Goal: Find contact information: Find contact information

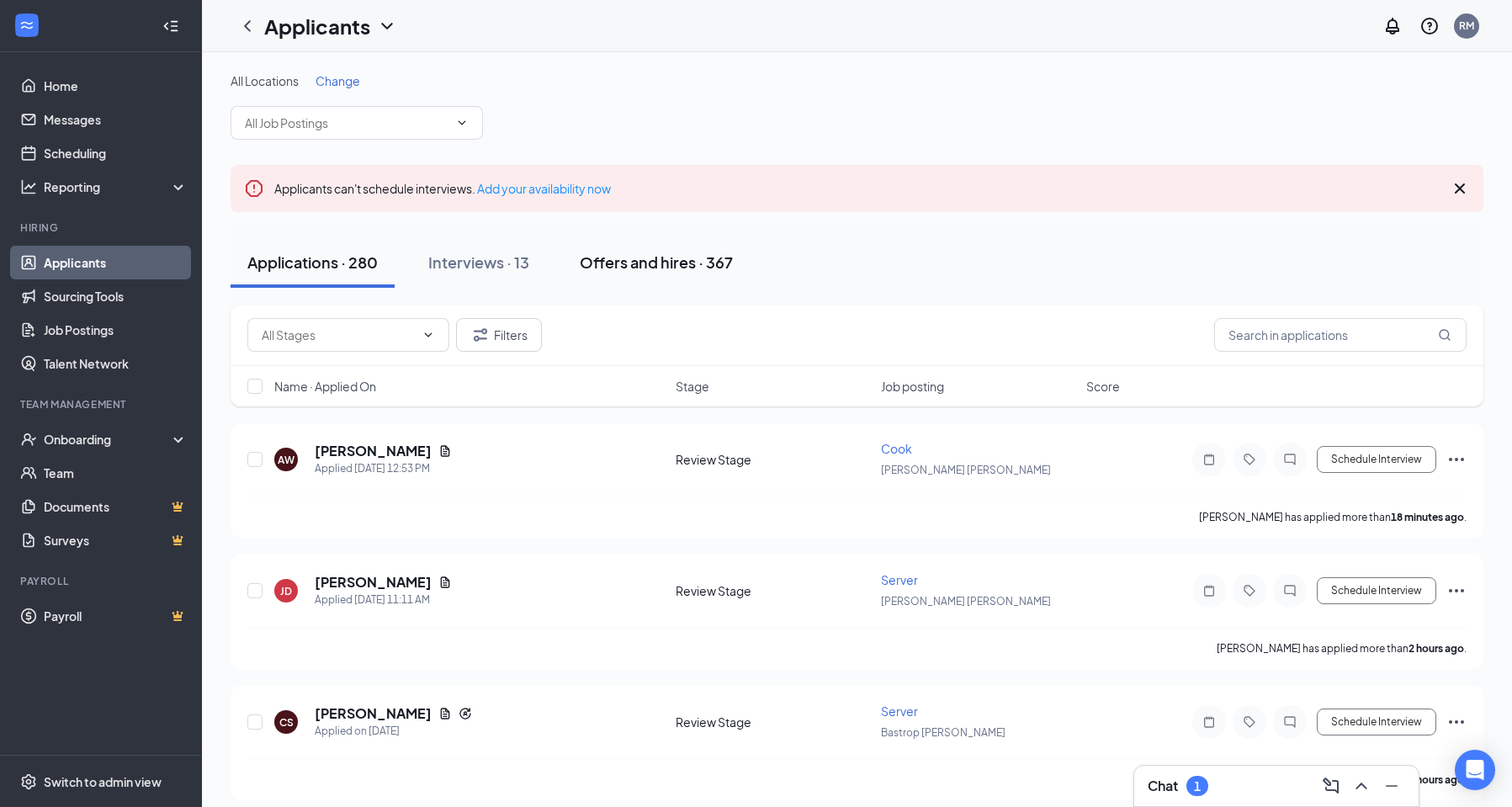
click at [645, 256] on div "Offers and hires · 367" at bounding box center [656, 262] width 153 height 21
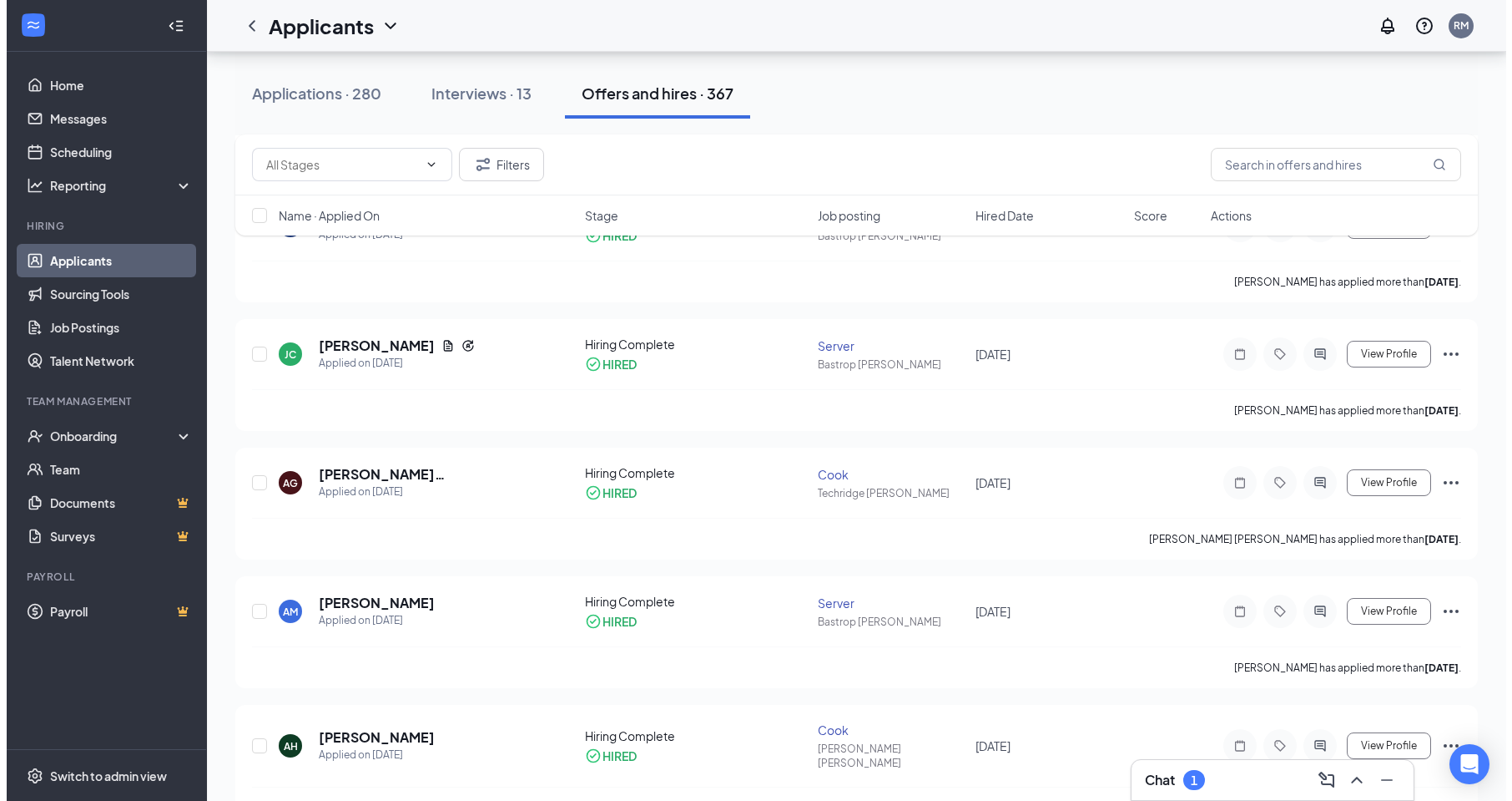
scroll to position [501, 0]
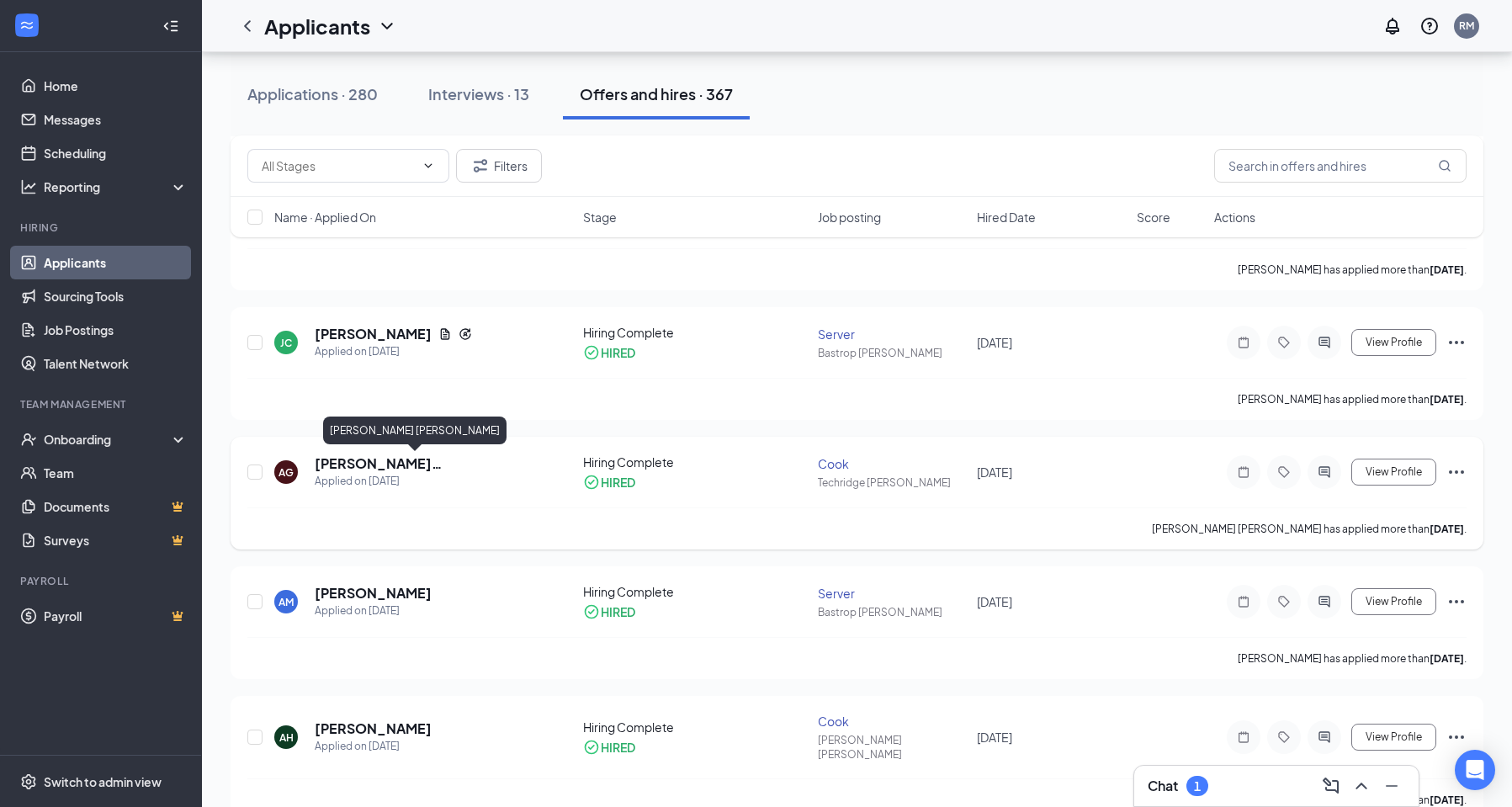
click at [365, 461] on h5 "[PERSON_NAME] [PERSON_NAME]" at bounding box center [427, 463] width 223 height 18
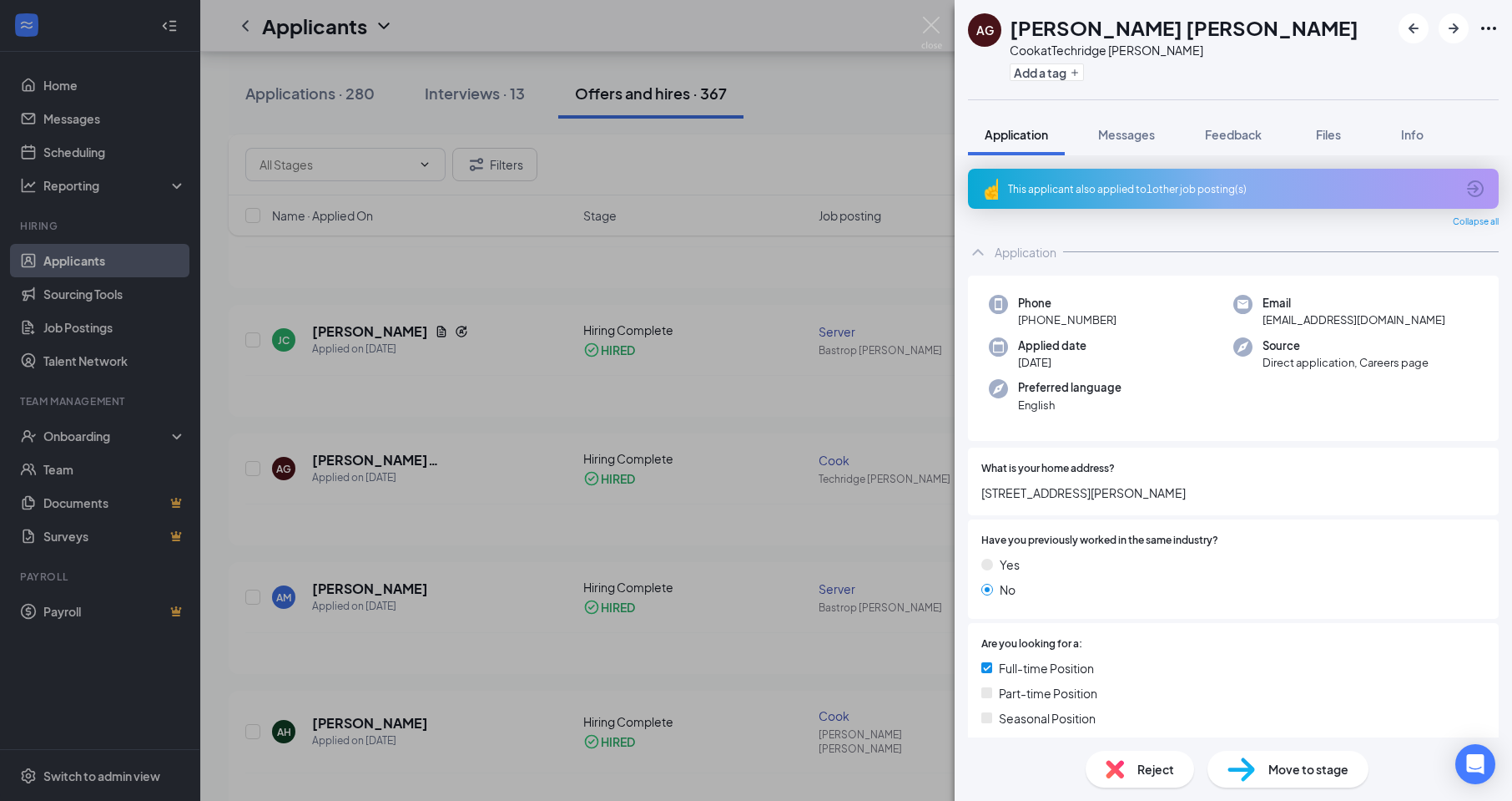
scroll to position [83, 0]
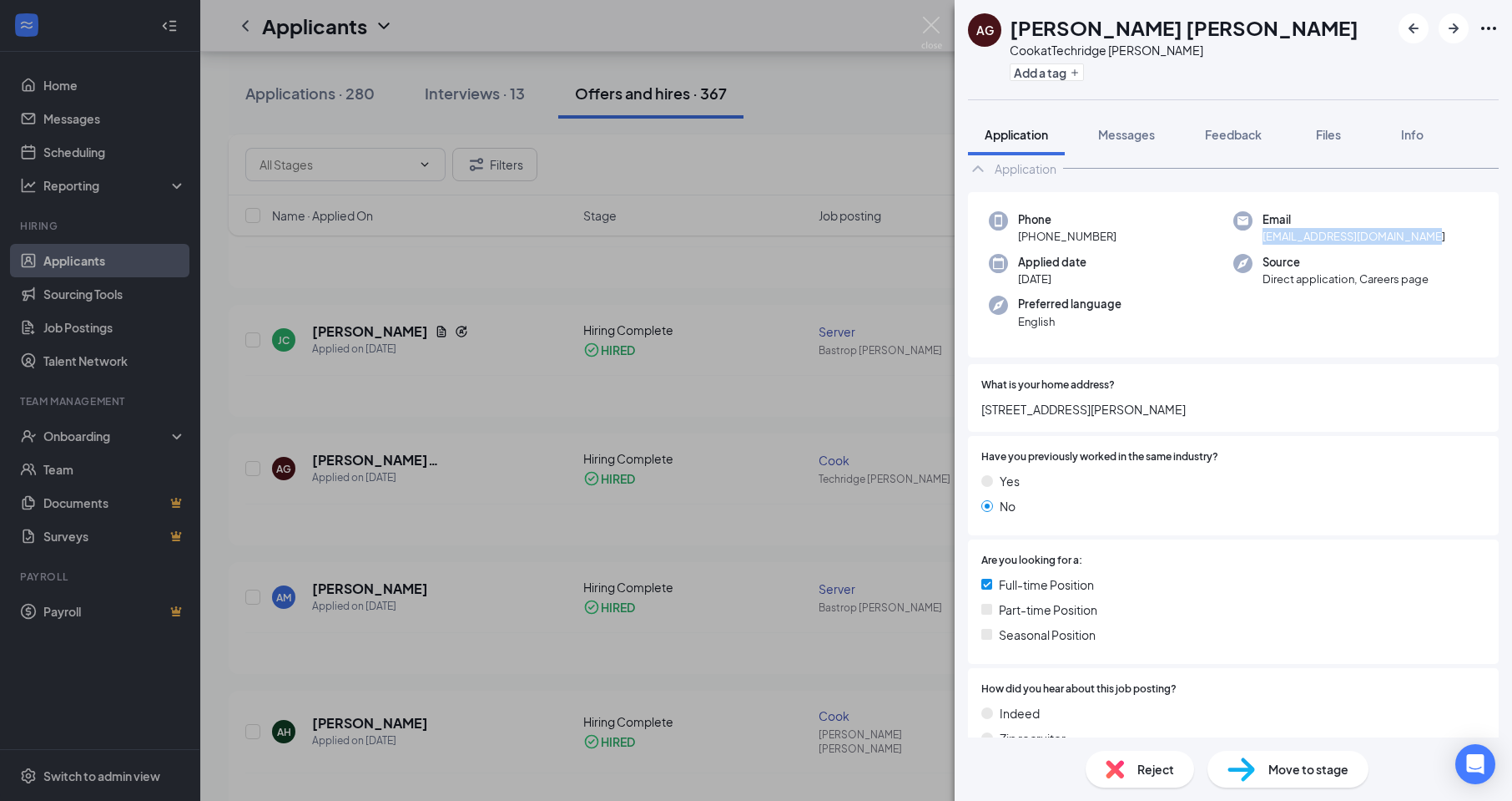
drag, startPoint x: 1414, startPoint y: 234, endPoint x: 1259, endPoint y: 240, distance: 155.1
click at [1263, 240] on span "[EMAIL_ADDRESS][DOMAIN_NAME]" at bounding box center [1354, 236] width 182 height 16
copy span "[EMAIL_ADDRESS][DOMAIN_NAME]"
drag, startPoint x: 1110, startPoint y: 230, endPoint x: 1017, endPoint y: 248, distance: 94.7
click at [1017, 248] on div "Phone [PHONE_NUMBER] Email [EMAIL_ADDRESS][DOMAIN_NAME] Applied date [DATE] Sou…" at bounding box center [1234, 275] width 531 height 166
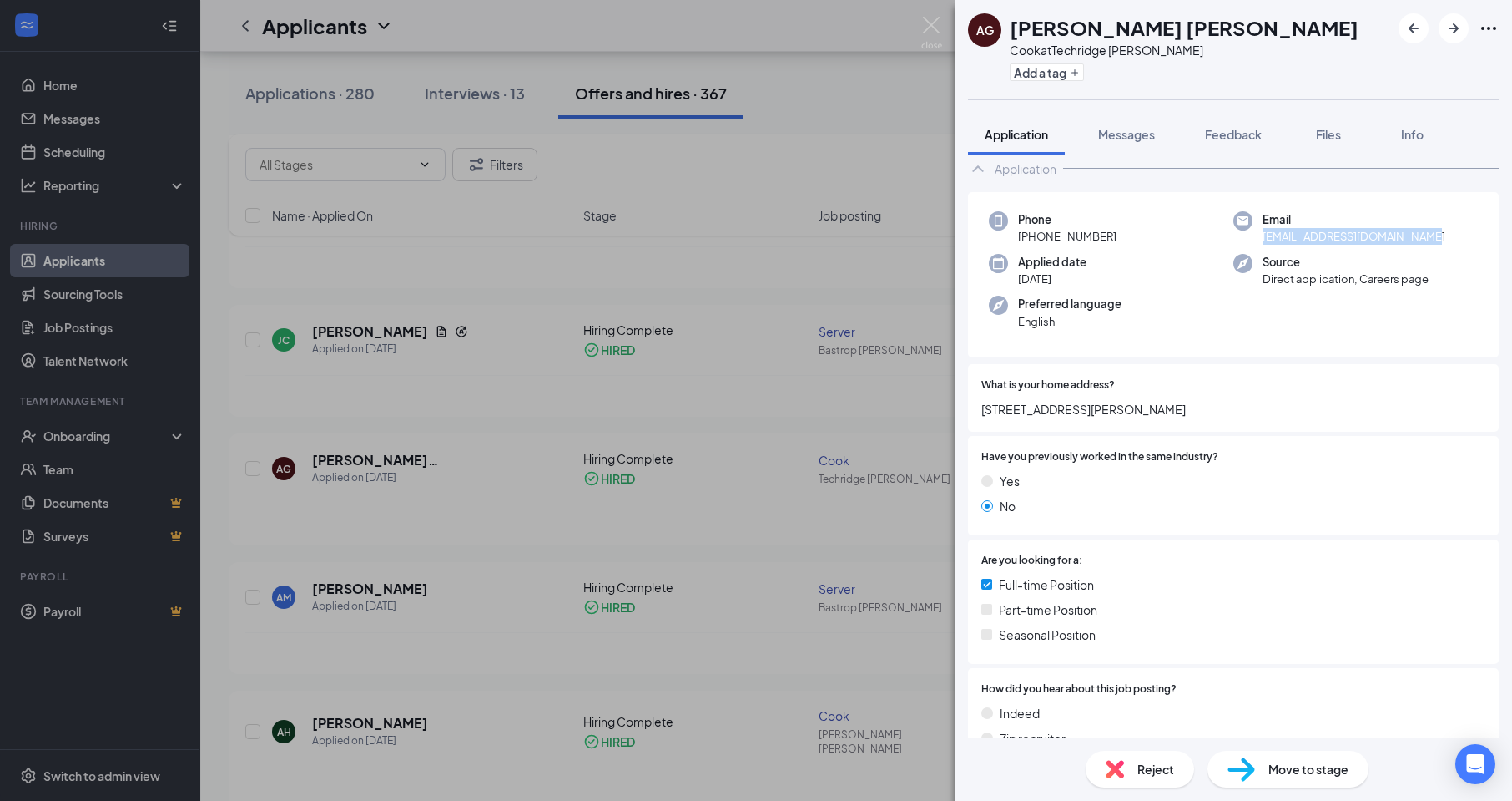
copy span "[PHONE_NUMBER]"
